Goal: Information Seeking & Learning: Learn about a topic

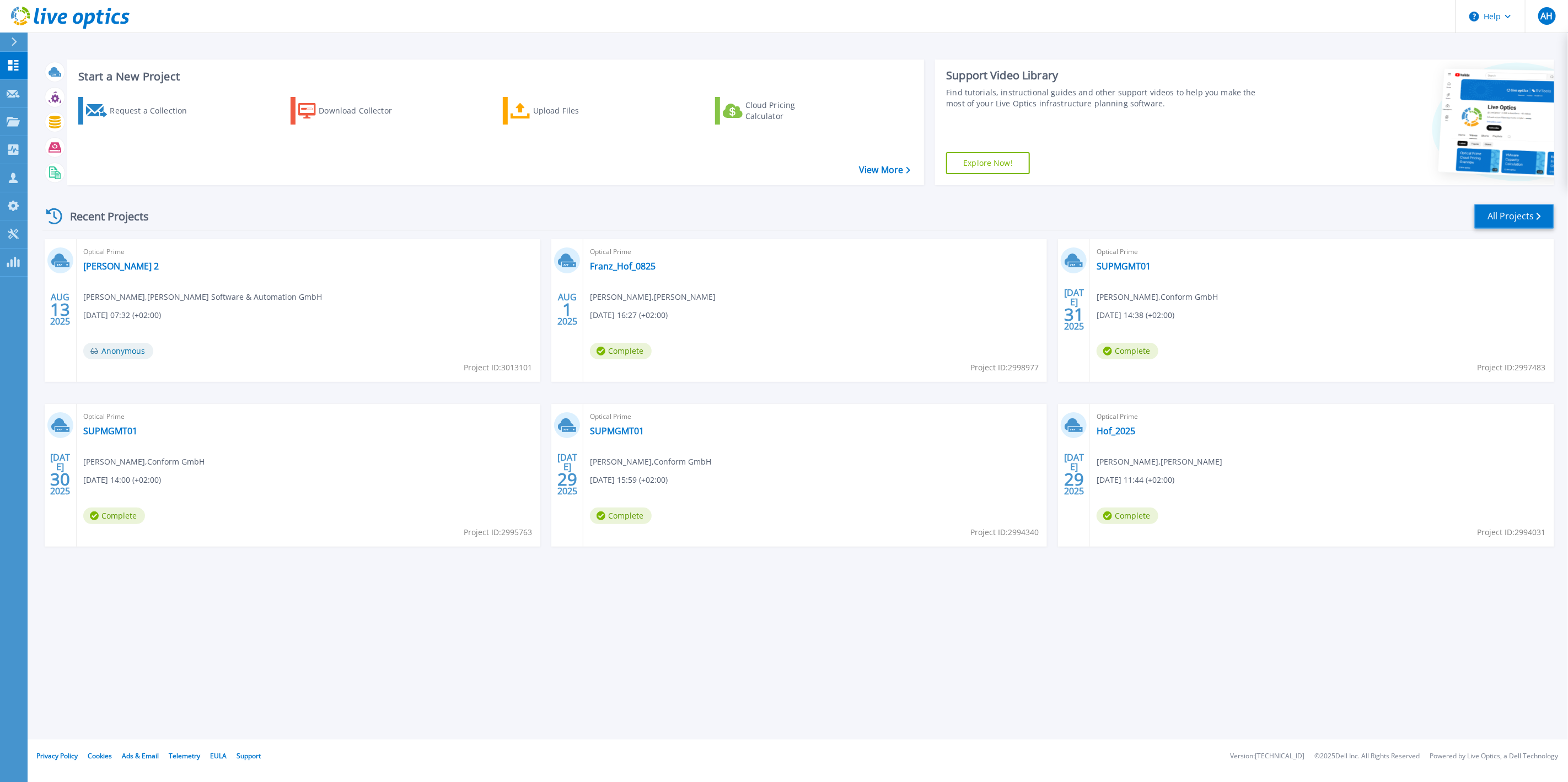
click at [1501, 226] on link "All Projects" at bounding box center [1514, 217] width 80 height 25
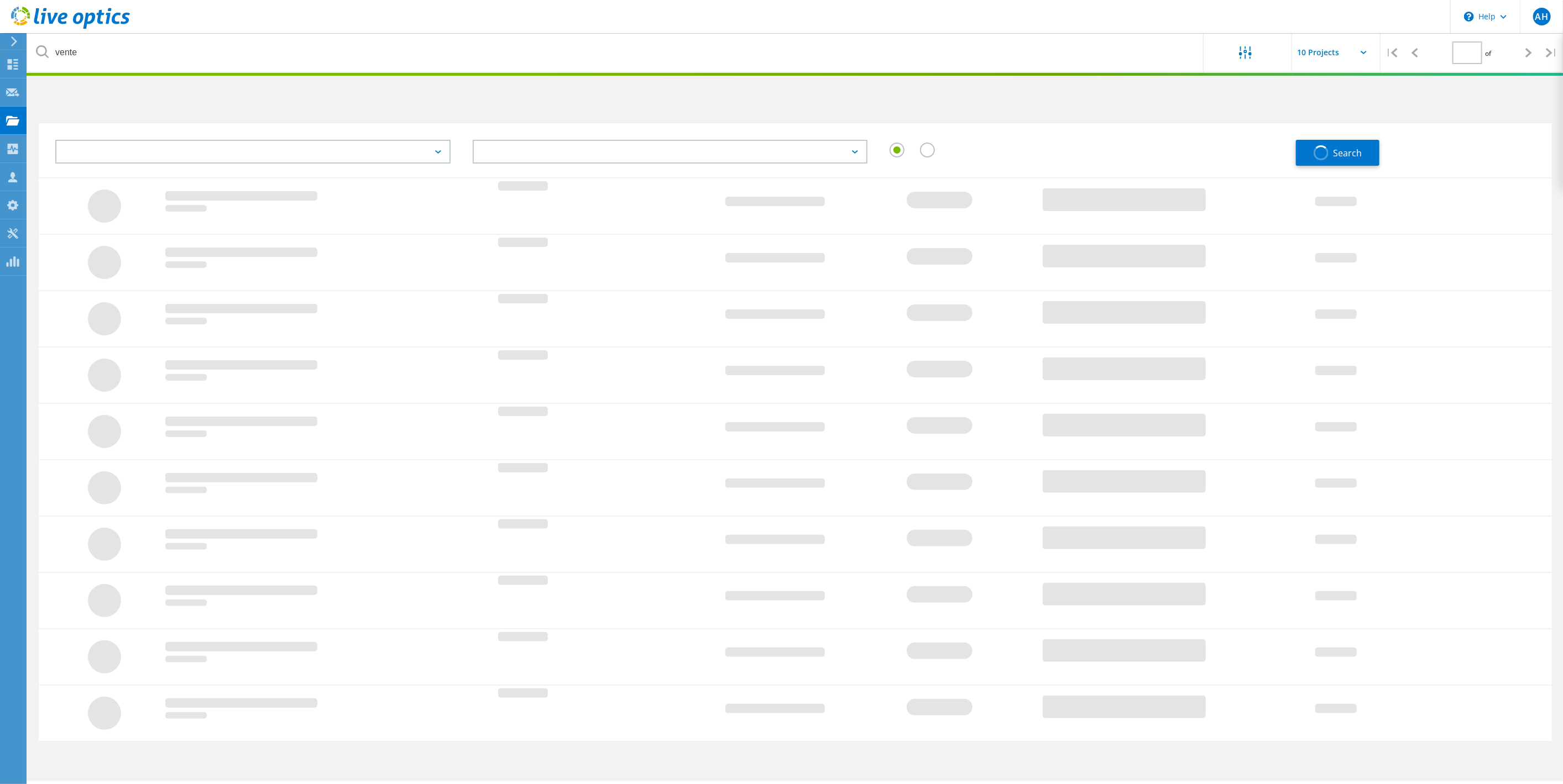
type input "1"
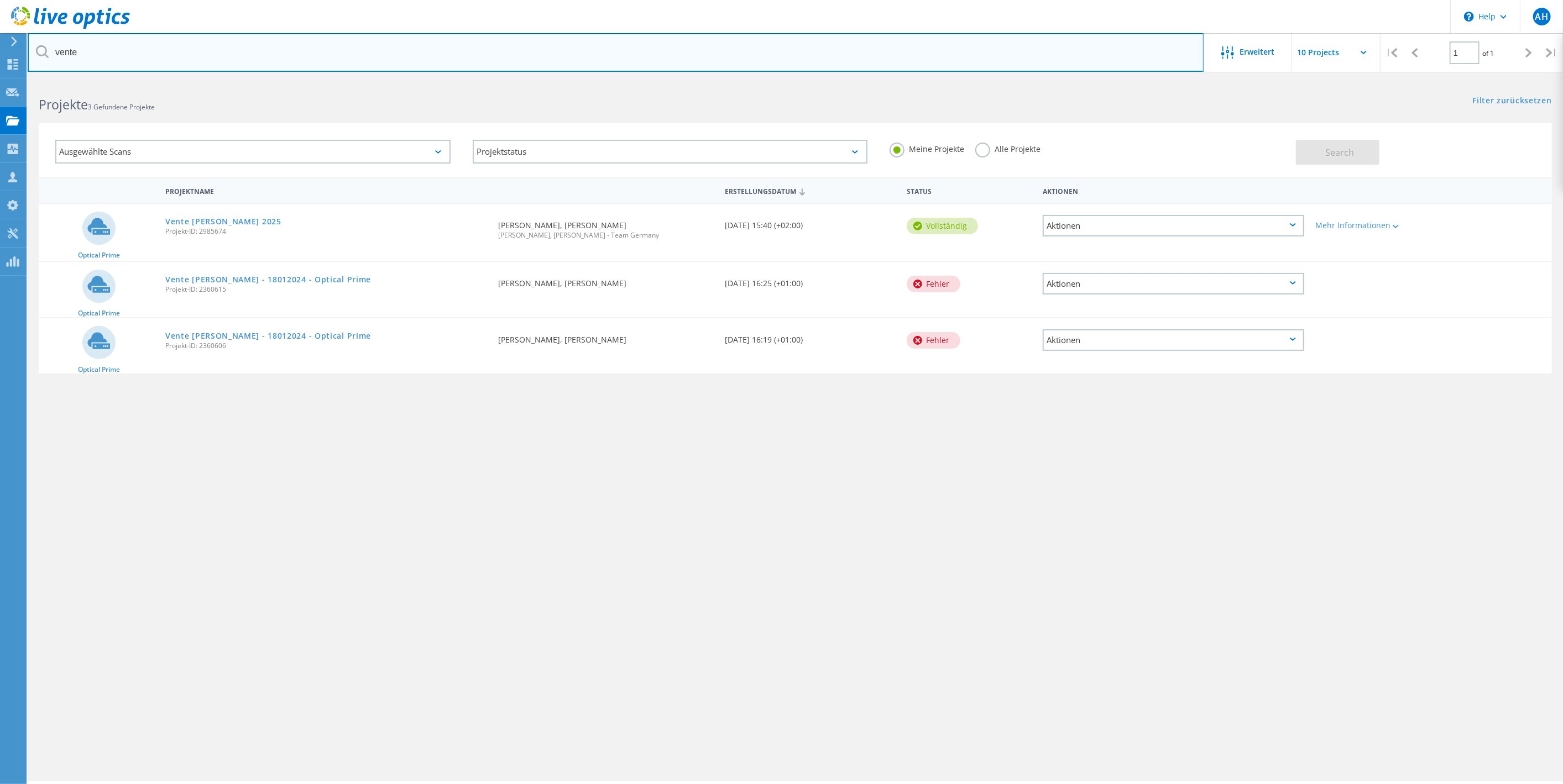
click at [103, 42] on input "vente" at bounding box center [615, 53] width 1176 height 39
type input "wohnungsverein"
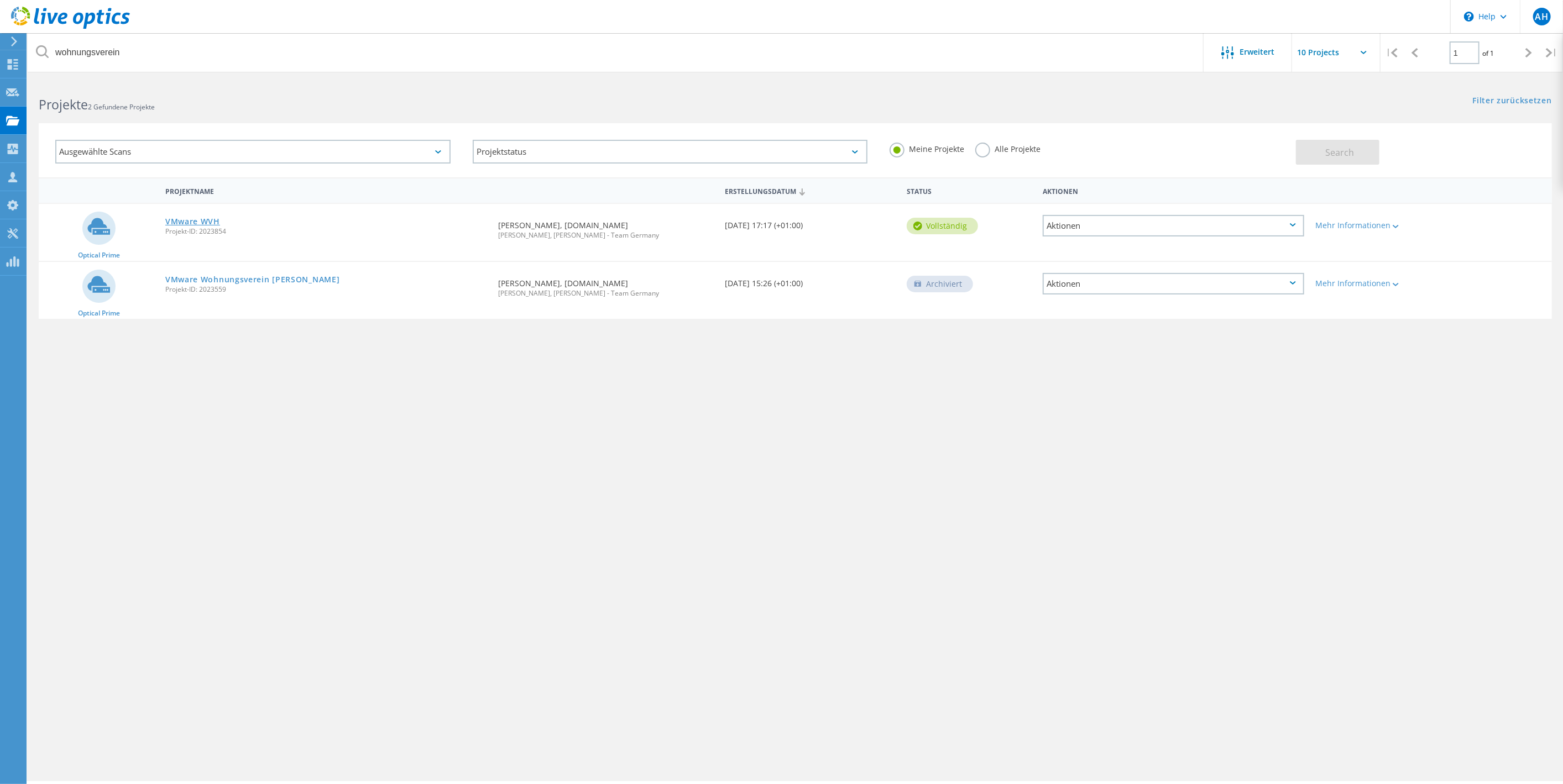
click at [204, 218] on link "VMware WVH" at bounding box center [193, 222] width 55 height 7
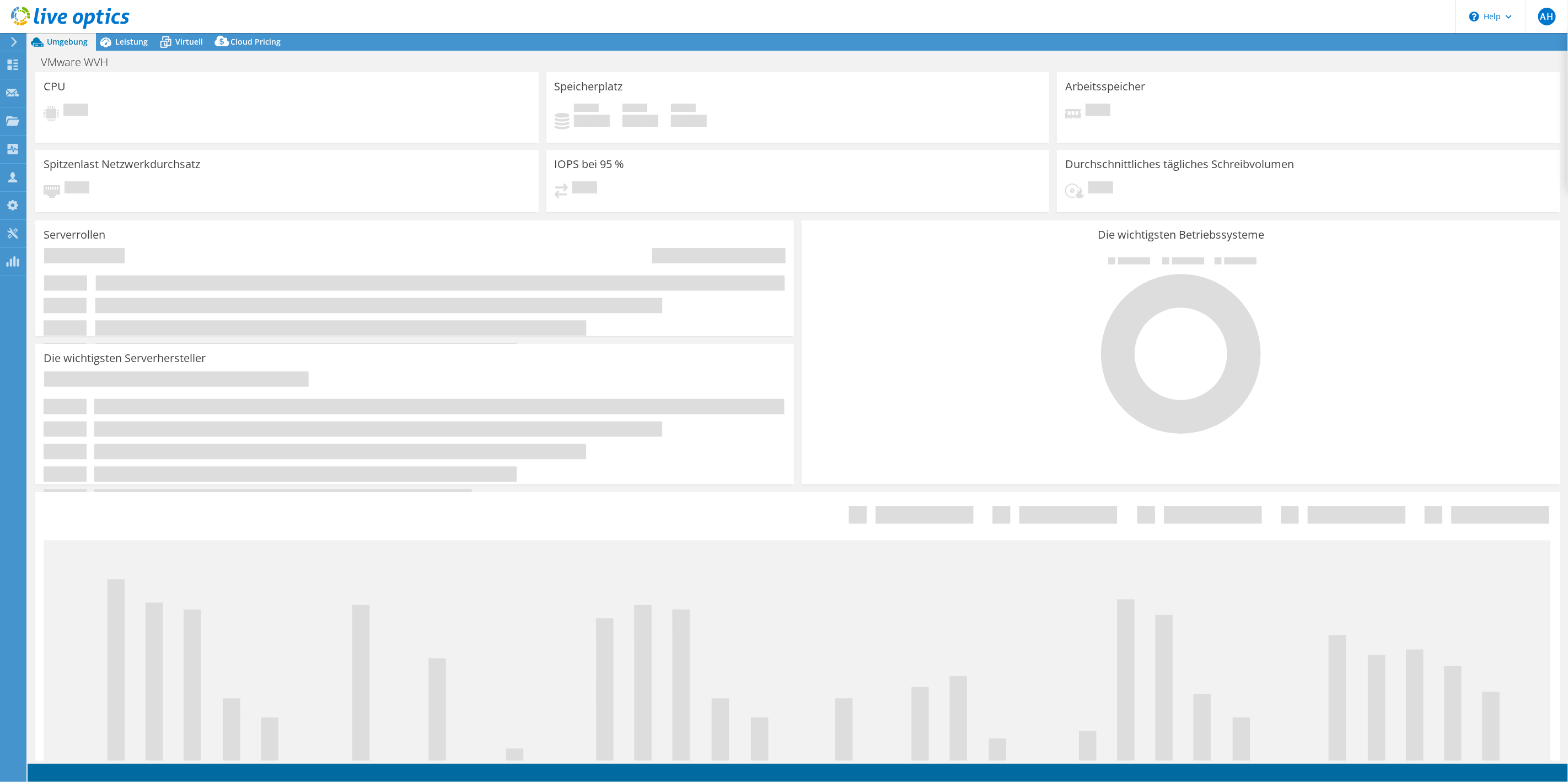
select select "EUFrankfurt"
select select "USD"
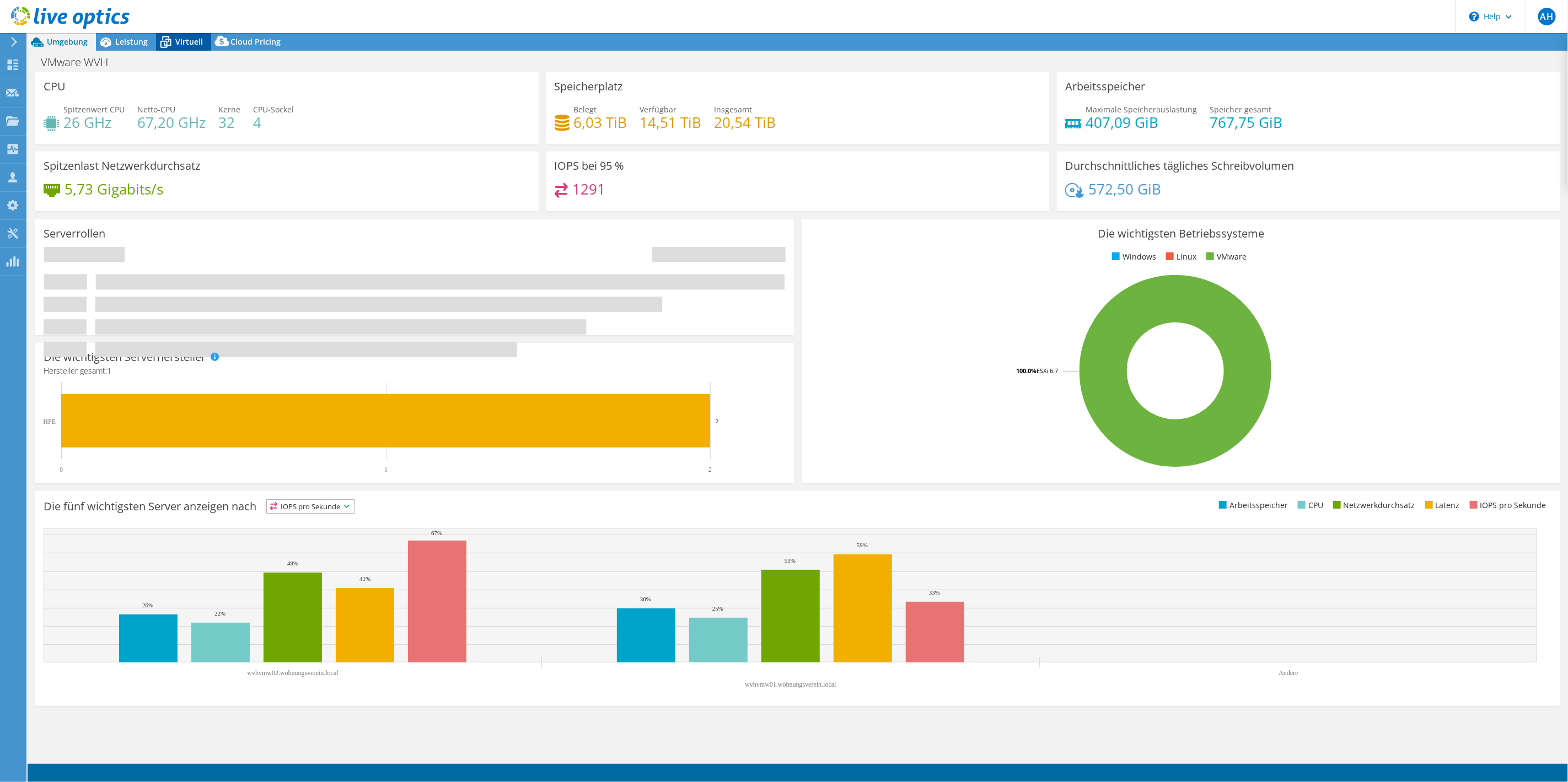
click at [195, 47] on div "Virtuell" at bounding box center [184, 42] width 55 height 18
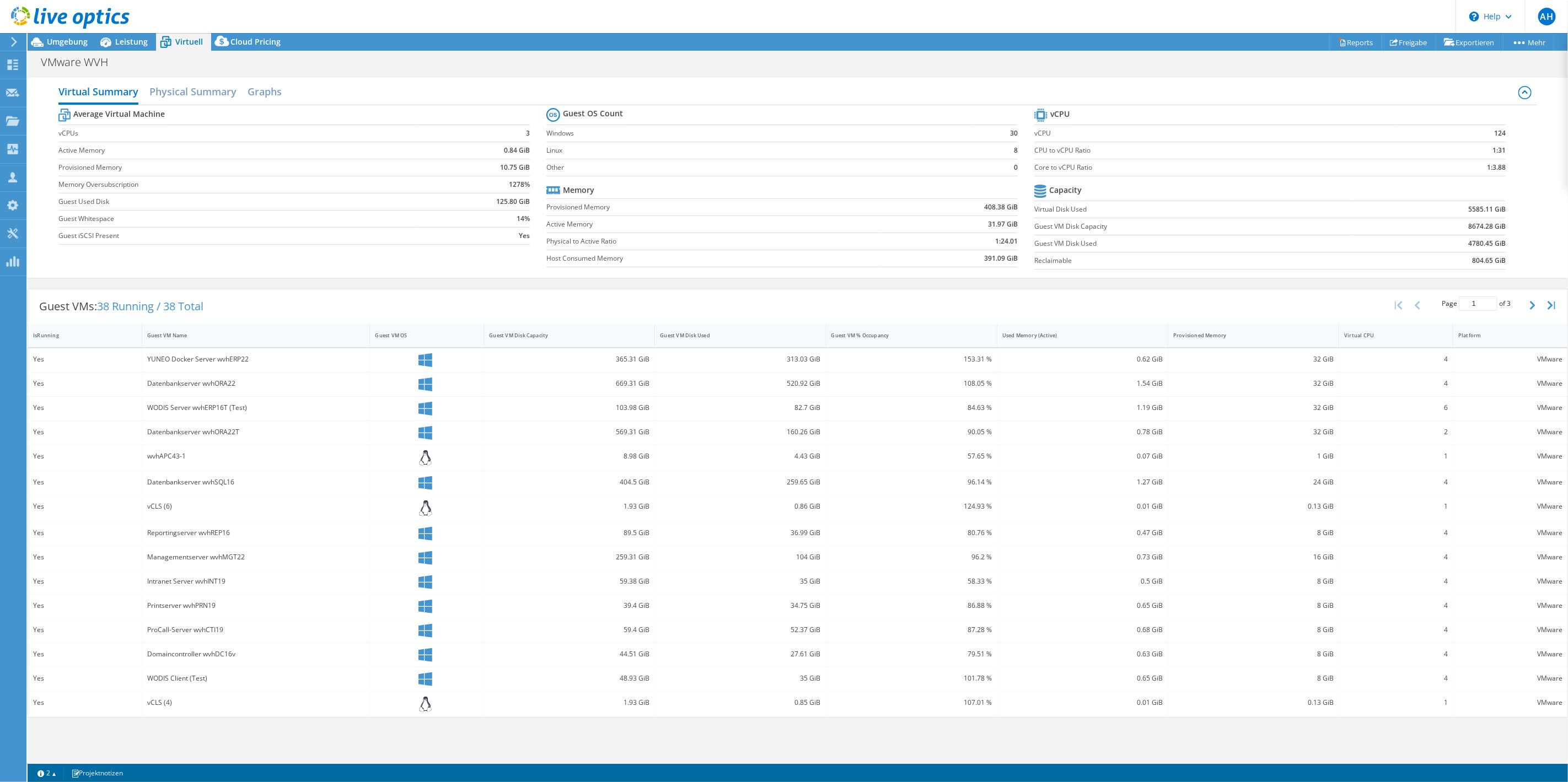
click at [194, 648] on div "Domaincontroller wvhDC16v" at bounding box center [256, 654] width 218 height 12
click at [209, 648] on div "Domaincontroller wvhDC16v" at bounding box center [256, 654] width 218 height 12
drag, startPoint x: 151, startPoint y: 546, endPoint x: 248, endPoint y: 544, distance: 97.0
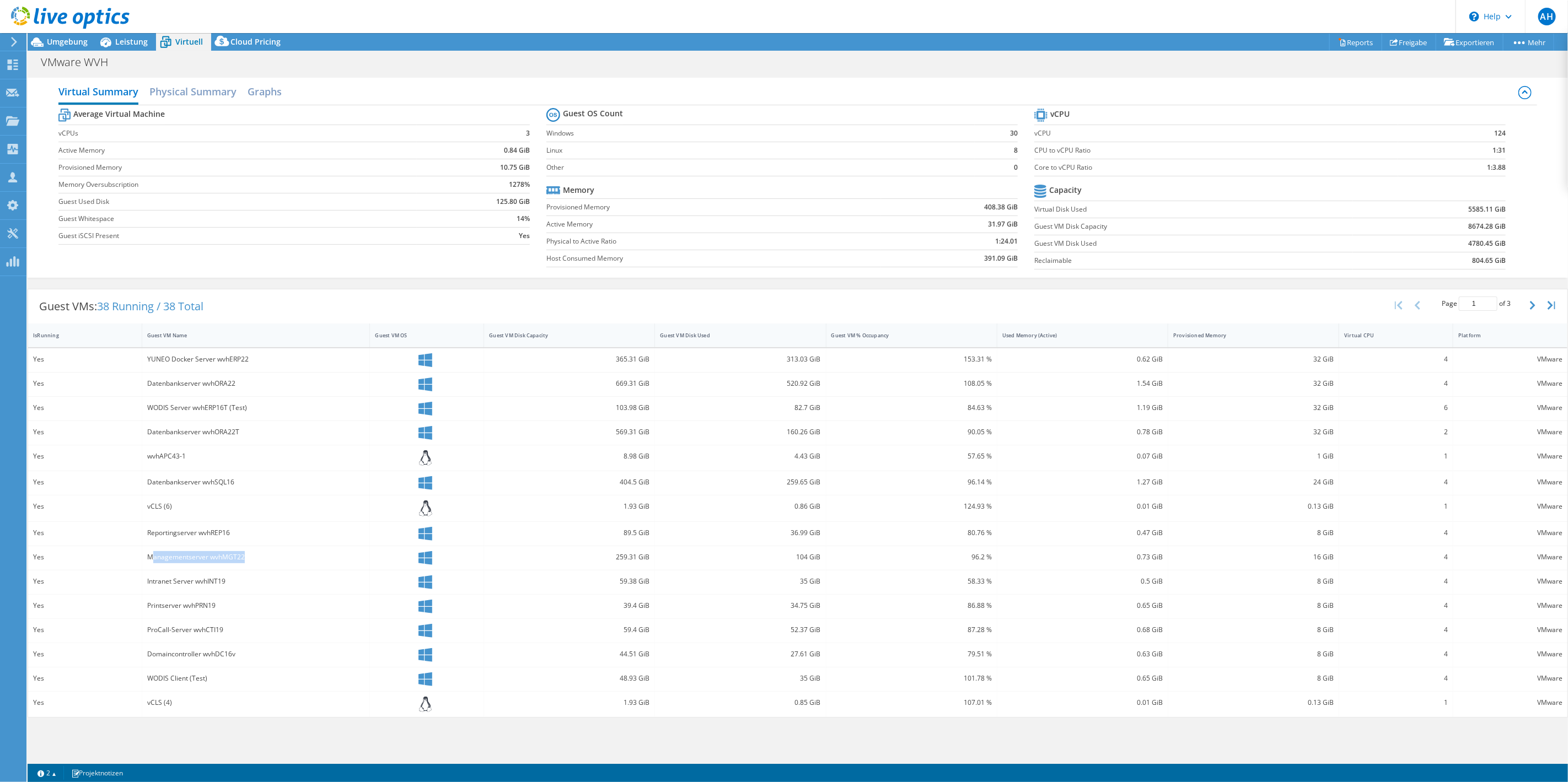
click at [248, 546] on div "Managementserver wvhMGT22" at bounding box center [256, 558] width 228 height 24
drag, startPoint x: 253, startPoint y: 550, endPoint x: 166, endPoint y: 543, distance: 87.3
click at [166, 546] on div "Managementserver wvhMGT22" at bounding box center [256, 558] width 228 height 24
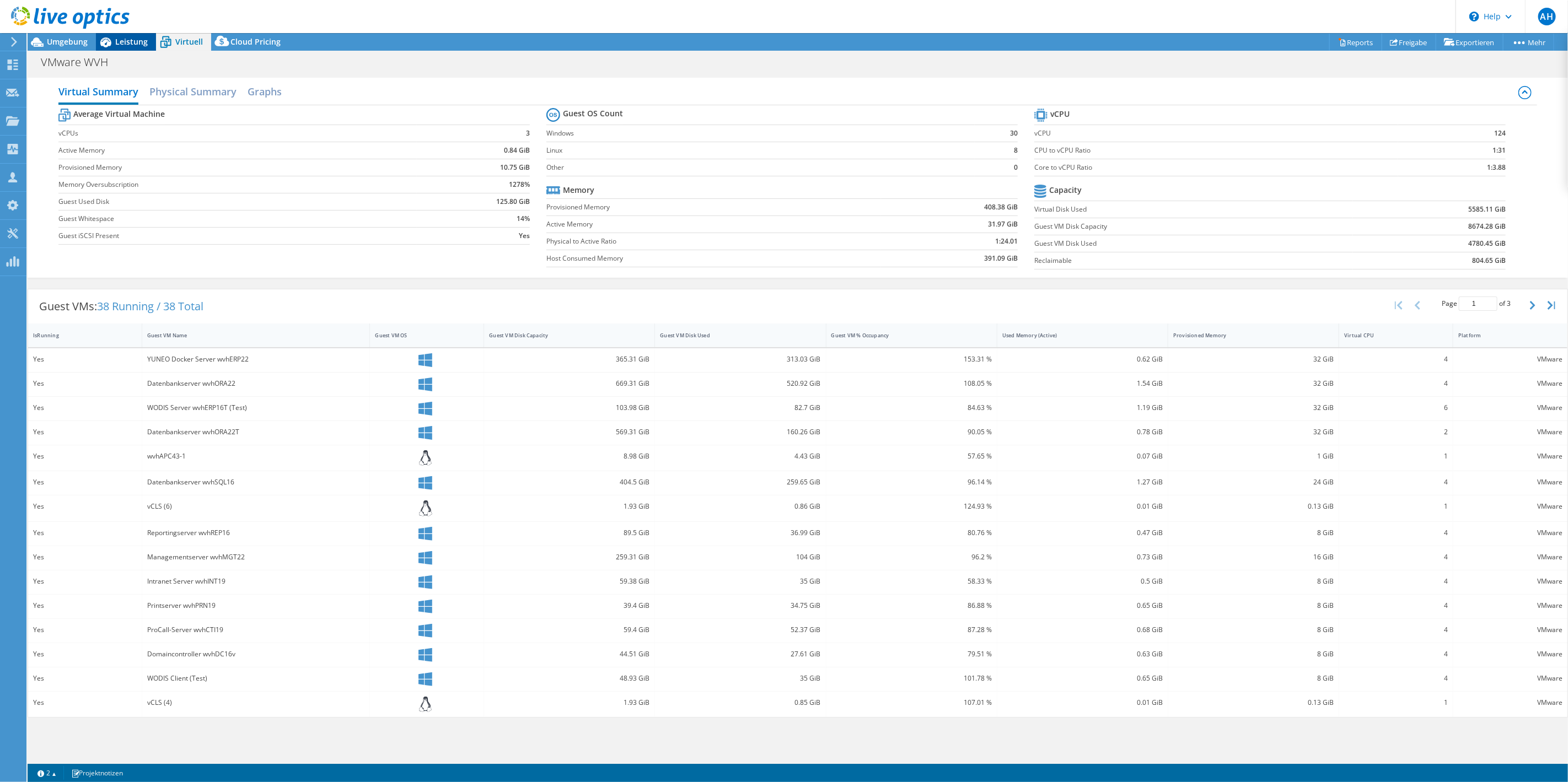
click at [131, 43] on span "Leistung" at bounding box center [132, 41] width 33 height 10
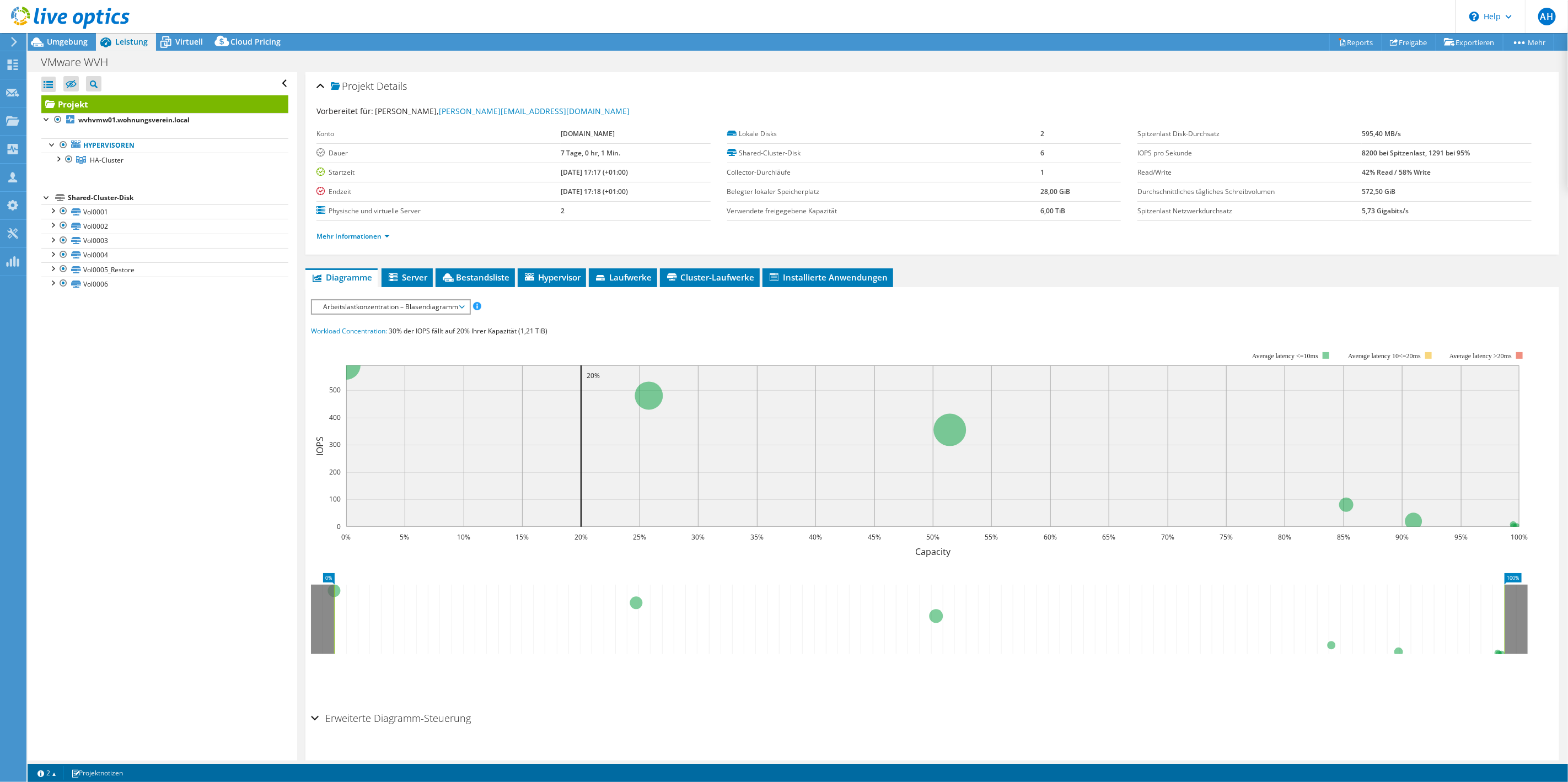
drag, startPoint x: 540, startPoint y: 175, endPoint x: 626, endPoint y: 172, distance: 86.1
click at [626, 172] on tr "Startzeit 02.16.2023, 17:17 (+01:00)" at bounding box center [514, 172] width 394 height 19
click at [626, 173] on td "02.16.2023, 17:17 (+01:00)" at bounding box center [636, 172] width 150 height 19
click at [561, 175] on b "02.16.2023, 17:17 (+01:00)" at bounding box center [594, 172] width 67 height 10
drag, startPoint x: 539, startPoint y: 174, endPoint x: 619, endPoint y: 174, distance: 80.0
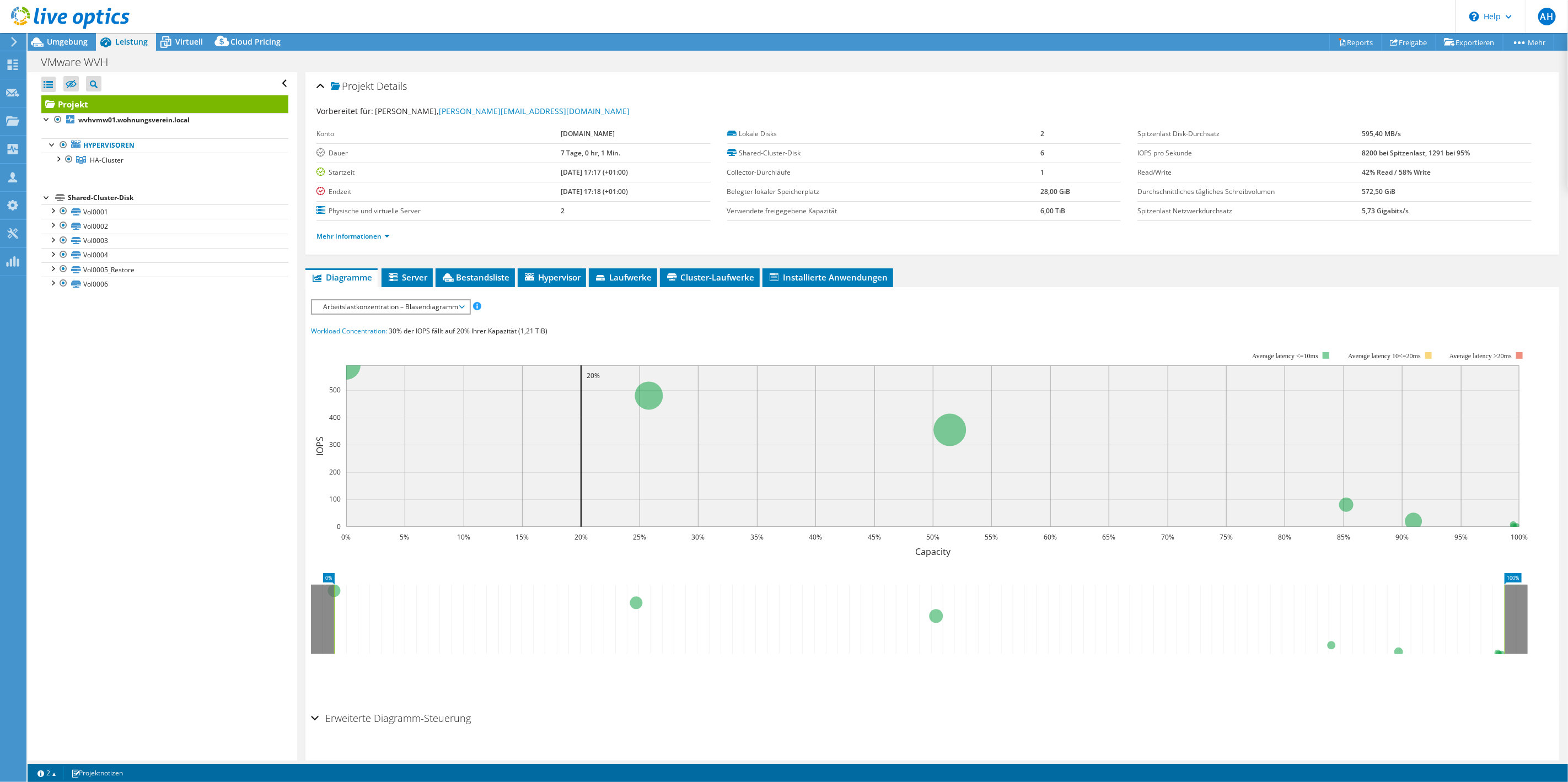
click at [619, 174] on tr "Startzeit 02.16.2023, 17:17 (+01:00)" at bounding box center [514, 172] width 394 height 19
click at [619, 174] on b "02.16.2023, 17:17 (+01:00)" at bounding box center [594, 172] width 67 height 10
drag, startPoint x: 623, startPoint y: 174, endPoint x: 532, endPoint y: 174, distance: 91.0
click at [532, 174] on tr "Startzeit 02.16.2023, 17:17 (+01:00)" at bounding box center [514, 172] width 394 height 19
click at [561, 182] on td "02.23.2023, 17:18 (+01:00)" at bounding box center [636, 192] width 150 height 19
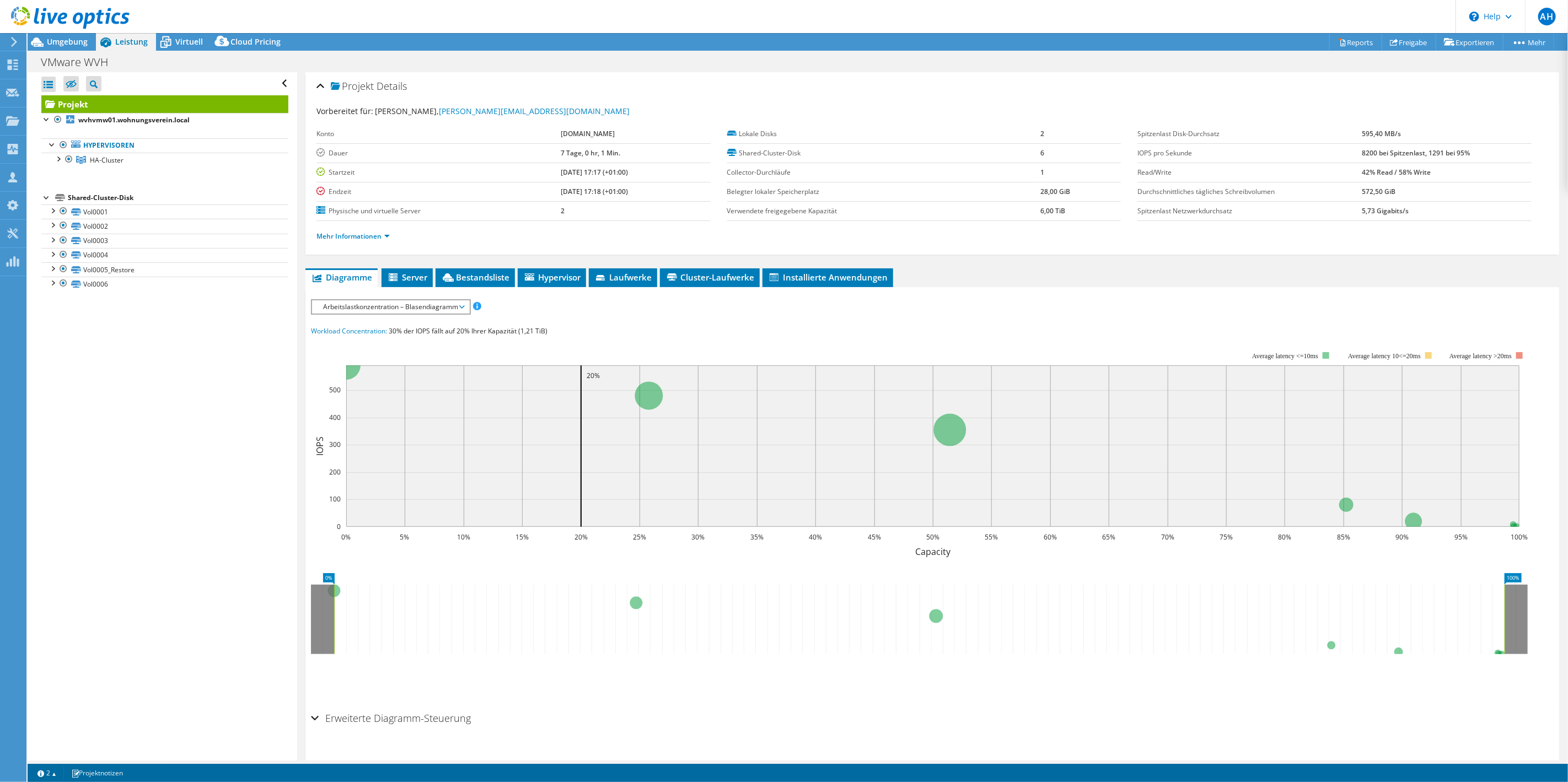
drag, startPoint x: 1352, startPoint y: 150, endPoint x: 1495, endPoint y: 150, distance: 143.0
click at [1495, 150] on tr "IOPS pro Sekunde 8200 bei Spitzenlast, 1291 bei 95%" at bounding box center [1334, 153] width 394 height 19
click at [1495, 150] on td "8200 bei Spitzenlast, 1291 bei 95%" at bounding box center [1446, 153] width 169 height 19
click at [1403, 164] on td "42% Read / 58% Write" at bounding box center [1446, 172] width 169 height 19
